Goal: Complete application form: Complete application form

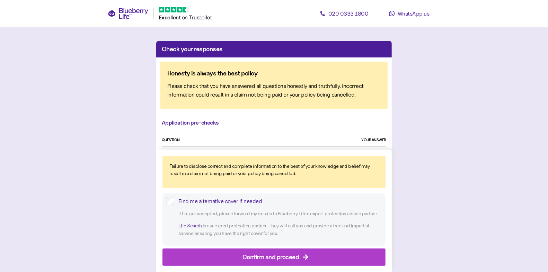
click at [186, 197] on div "Find me alternative cover if needed If I’m not accepted, please forward my deta…" at bounding box center [273, 219] width 223 height 52
click at [185, 199] on div "Find me alternative cover if needed" at bounding box center [280, 201] width 204 height 9
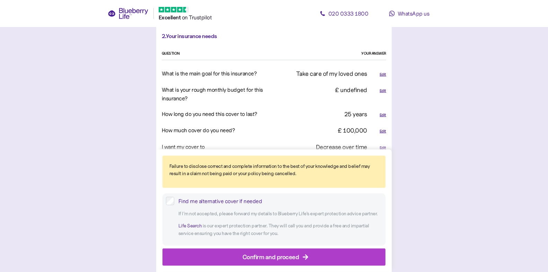
scroll to position [442, 0]
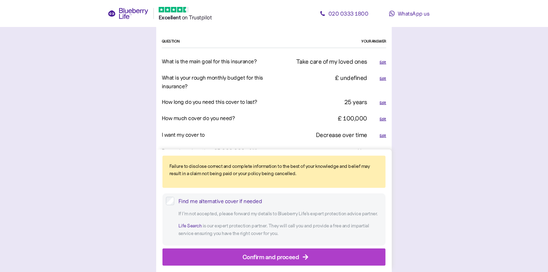
click at [383, 133] on div "Edit" at bounding box center [382, 136] width 7 height 6
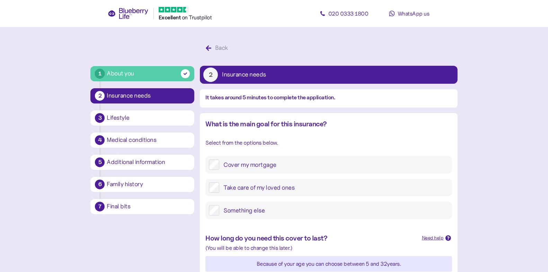
scroll to position [305, 0]
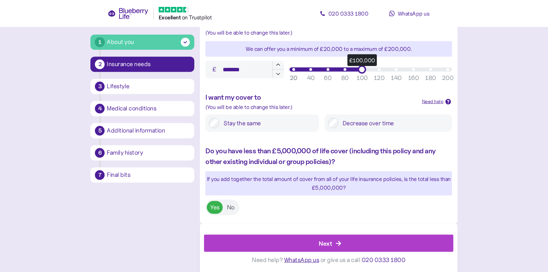
click at [226, 128] on label "Stay the same" at bounding box center [267, 123] width 96 height 10
click at [278, 240] on div "Next" at bounding box center [329, 243] width 233 height 17
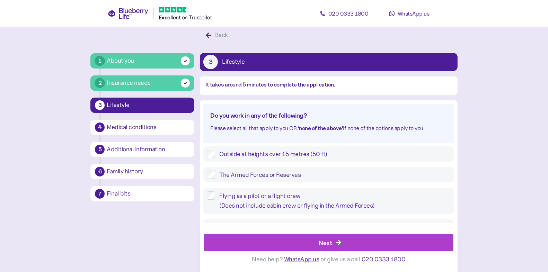
click at [278, 240] on div "Next" at bounding box center [329, 243] width 233 height 17
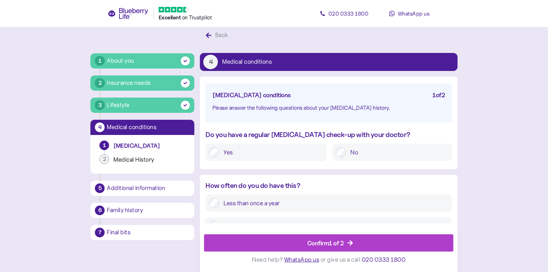
click at [278, 240] on div "Confirm 1 of 2" at bounding box center [329, 243] width 233 height 17
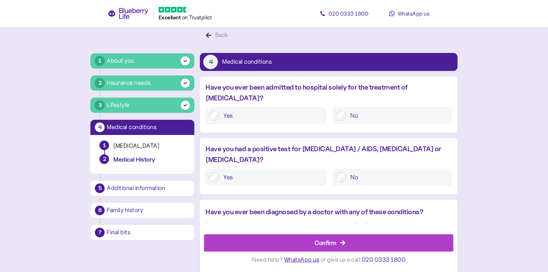
click at [278, 240] on div "Confirm" at bounding box center [329, 243] width 233 height 17
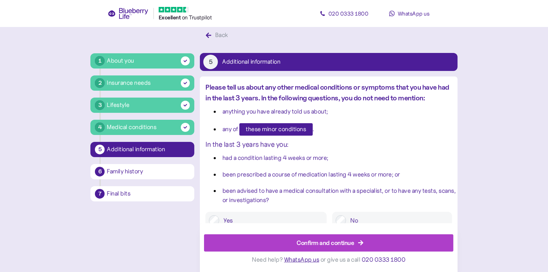
click at [278, 240] on div "Confirm and continue" at bounding box center [329, 243] width 233 height 17
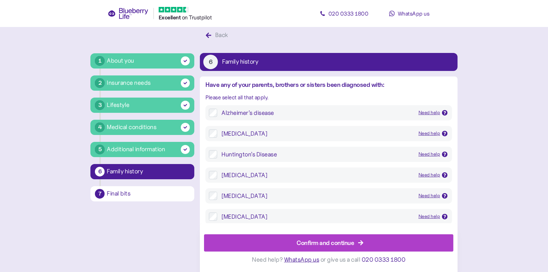
click at [278, 240] on div "Confirm and continue" at bounding box center [329, 243] width 233 height 17
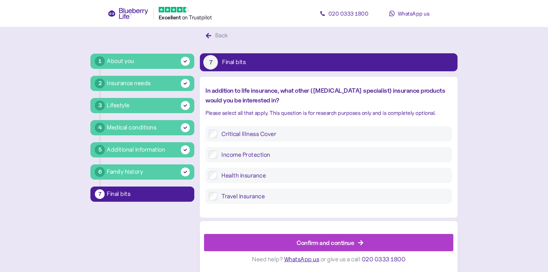
scroll to position [13, 0]
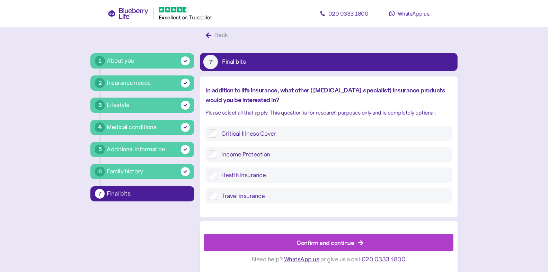
click at [278, 240] on div "Confirm and continue" at bounding box center [329, 243] width 233 height 17
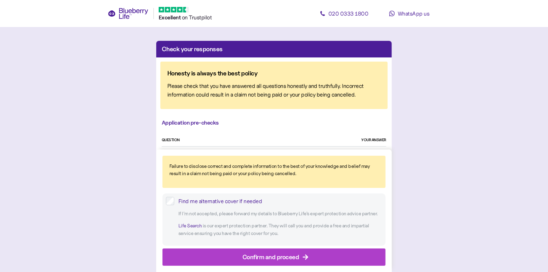
click at [229, 205] on div "Find me alternative cover if needed" at bounding box center [280, 201] width 204 height 9
click at [248, 253] on div "Confirm and proceed" at bounding box center [270, 256] width 57 height 9
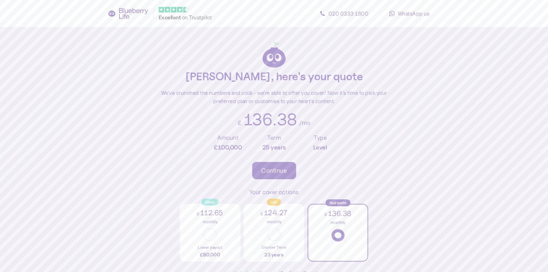
scroll to position [133, 0]
